Goal: Navigation & Orientation: Find specific page/section

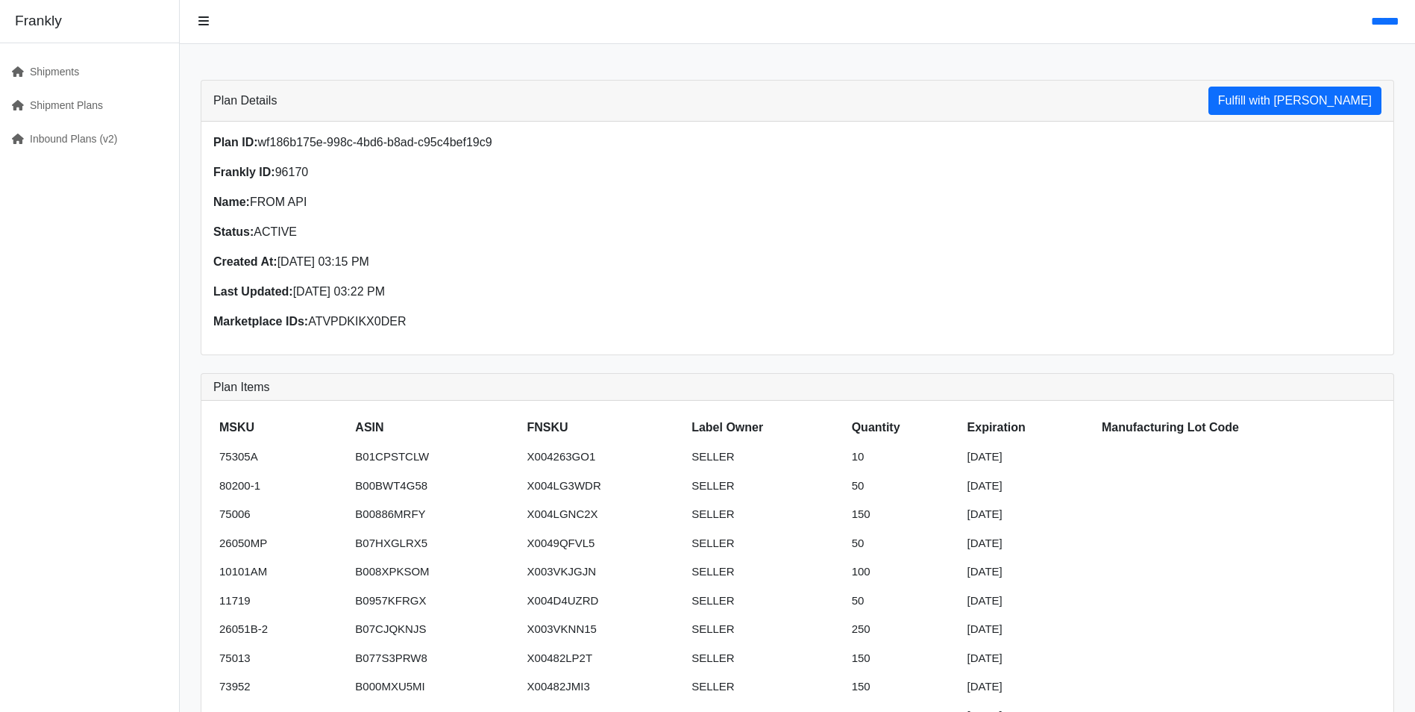
scroll to position [83, 0]
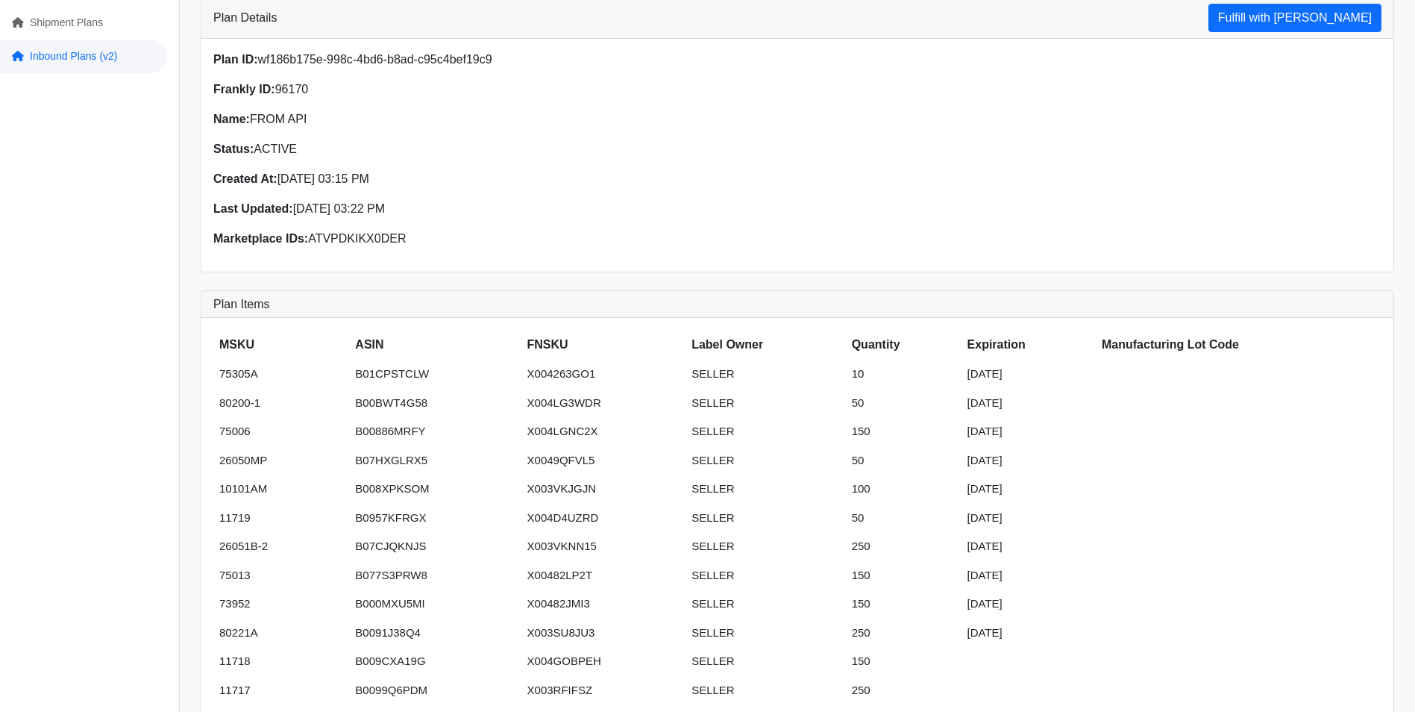
click at [72, 59] on link "Inbound Plans (v2)" at bounding box center [83, 57] width 167 height 34
